Goal: Task Accomplishment & Management: Complete application form

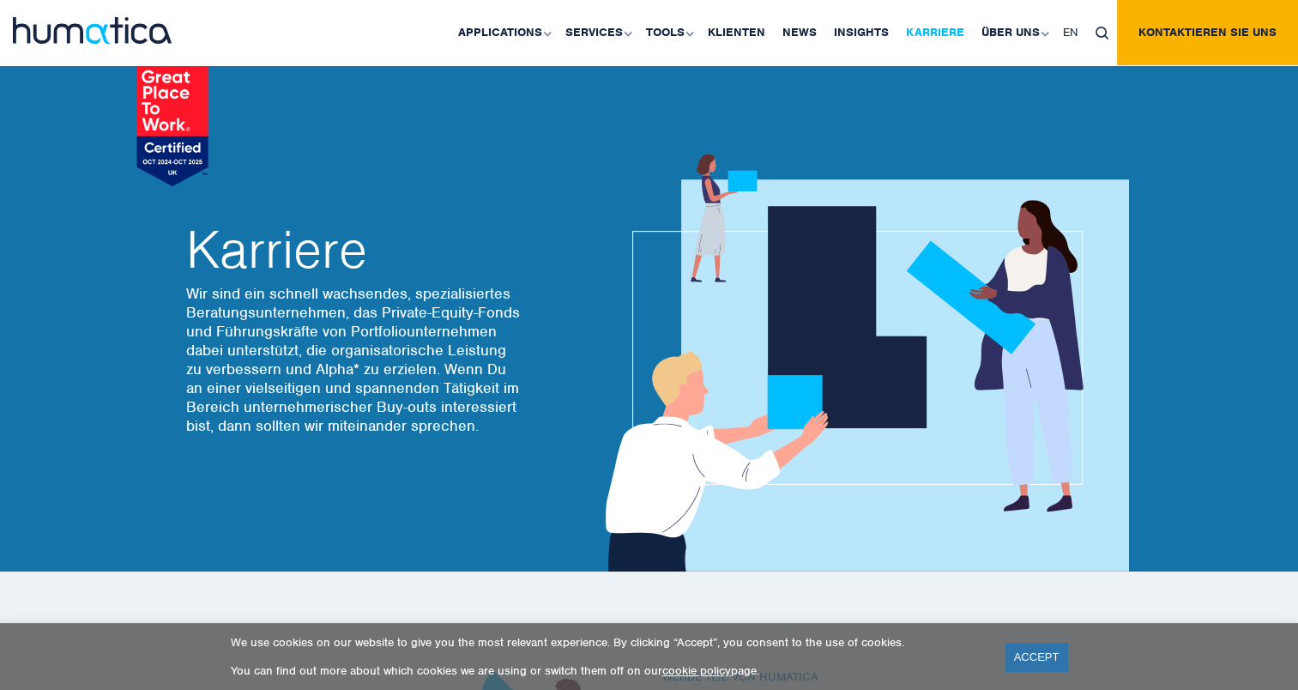
click at [944, 29] on link "Karriere" at bounding box center [935, 32] width 76 height 65
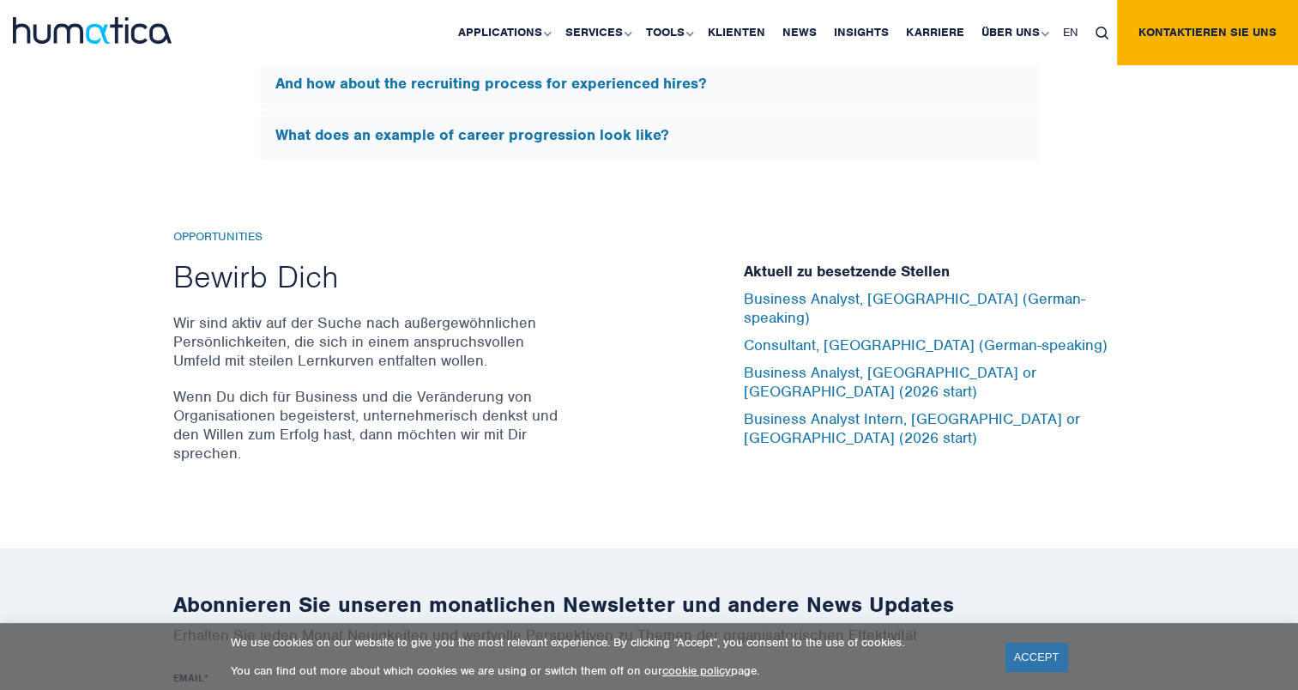
scroll to position [5587, 0]
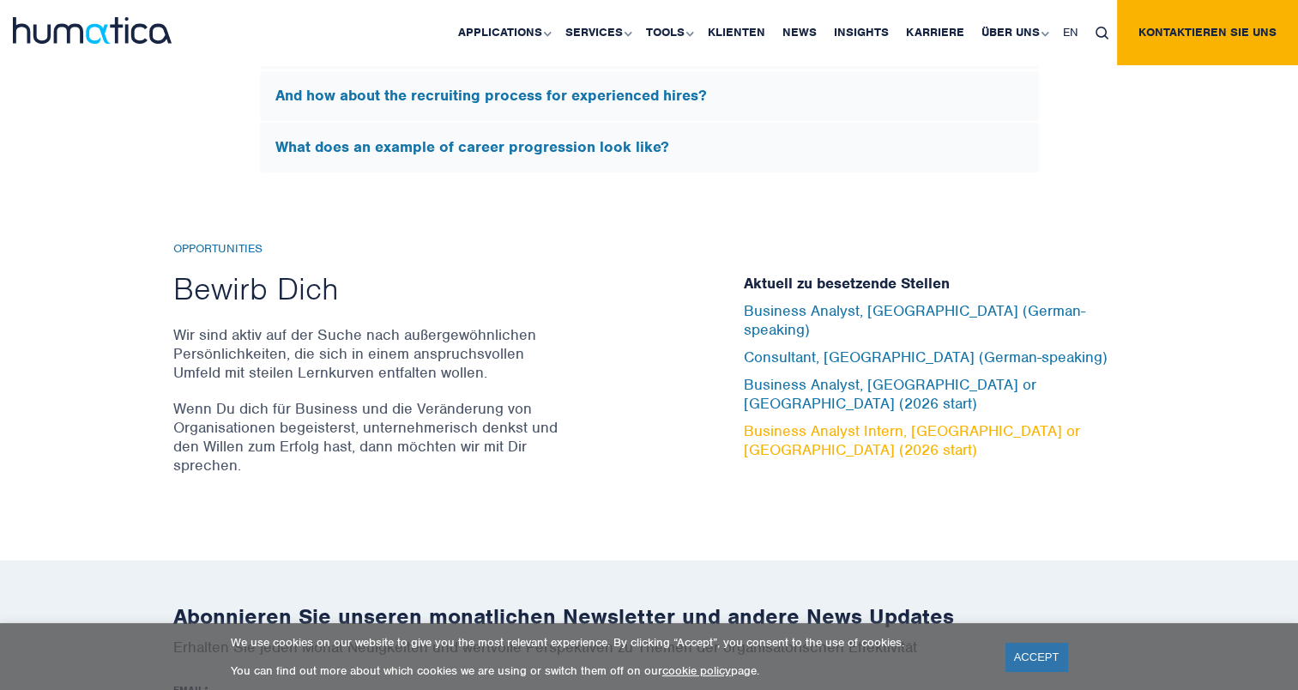
click at [966, 421] on link "Business Analyst Intern, [GEOGRAPHIC_DATA] or [GEOGRAPHIC_DATA] (2026 start)" at bounding box center [912, 440] width 336 height 38
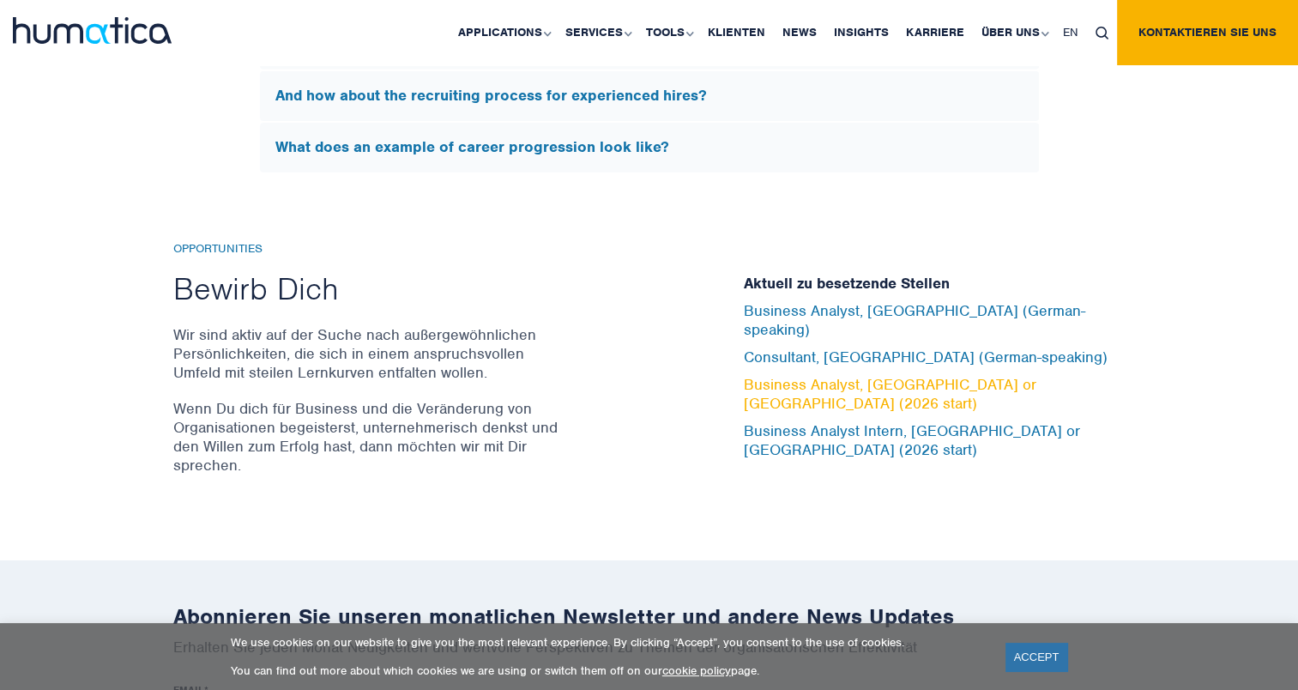
click at [1036, 382] on link "Business Analyst, [GEOGRAPHIC_DATA] or [GEOGRAPHIC_DATA] (2026 start)" at bounding box center [890, 394] width 293 height 38
